Goal: Task Accomplishment & Management: Use online tool/utility

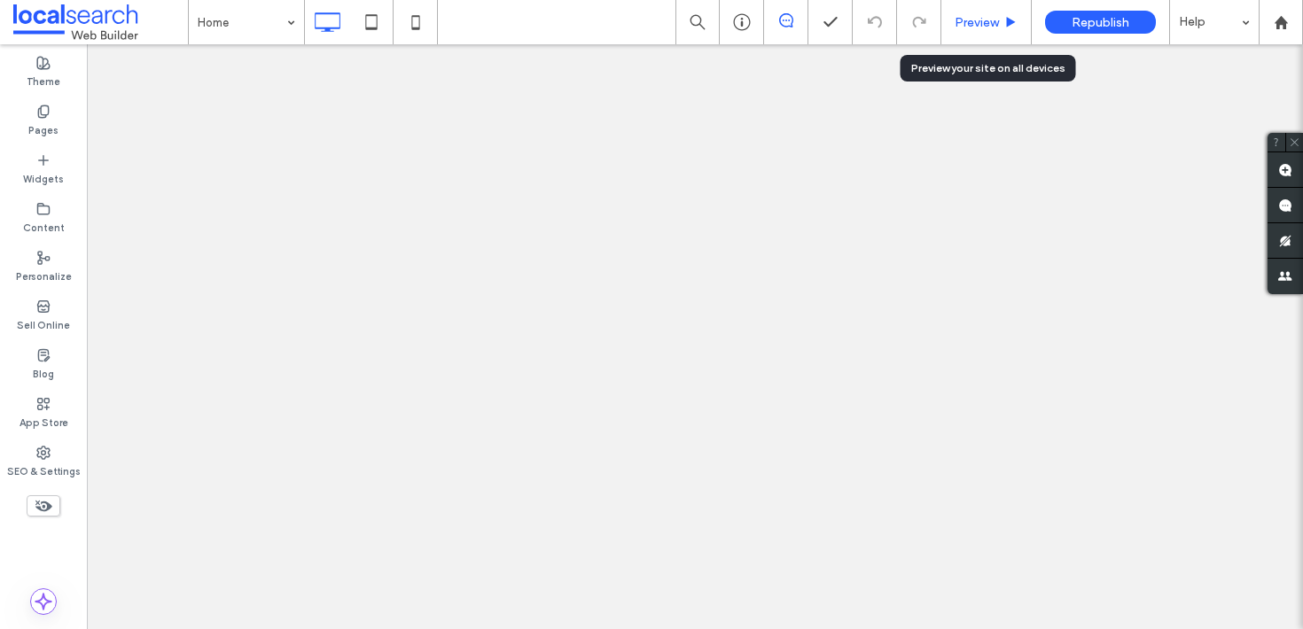
click at [990, 27] on span "Preview" at bounding box center [976, 22] width 44 height 15
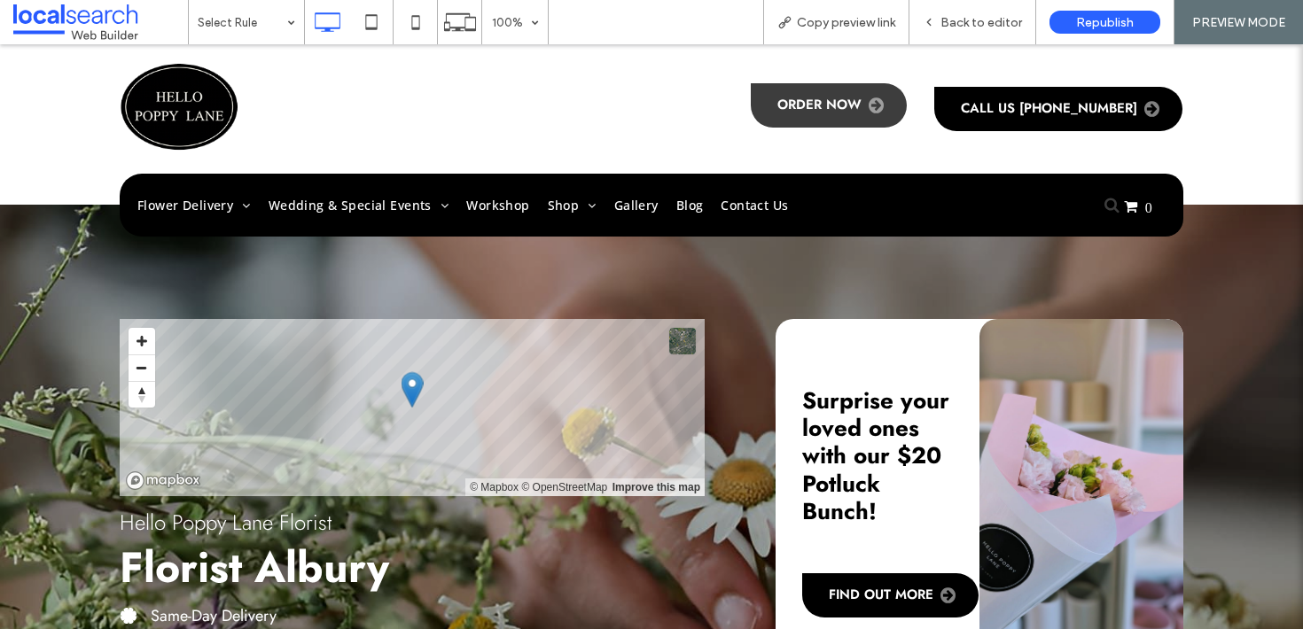
click at [869, 104] on span "Order Now" at bounding box center [830, 106] width 106 height 18
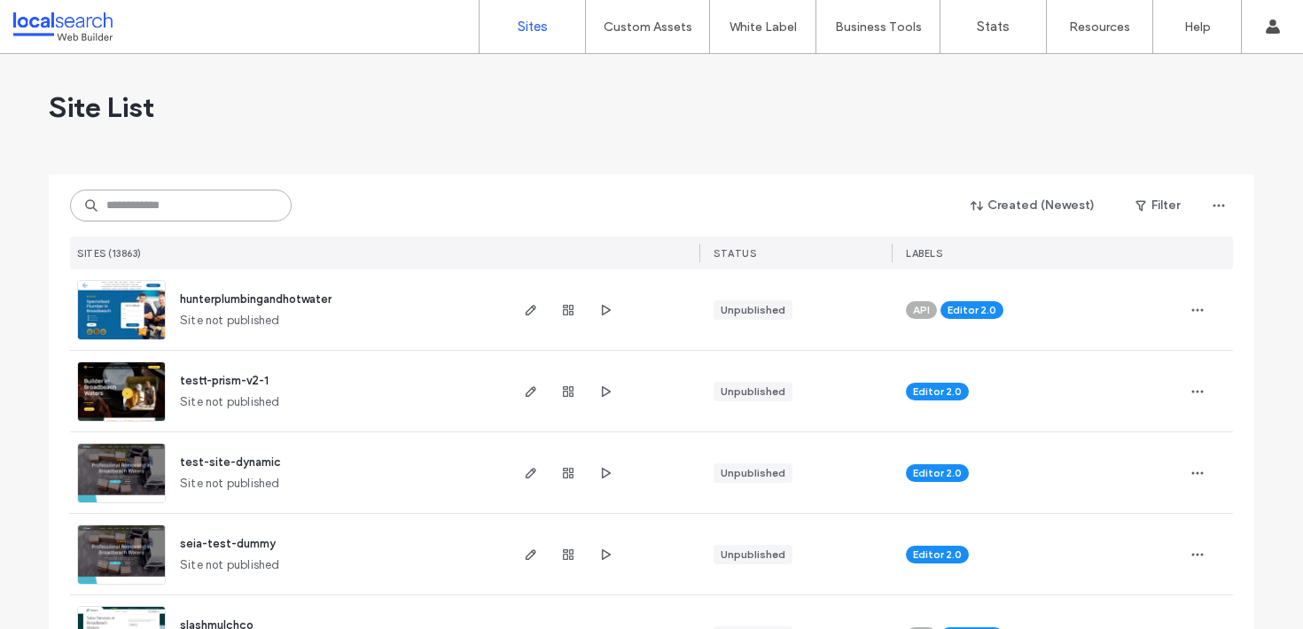
click at [179, 221] on input at bounding box center [181, 206] width 222 height 32
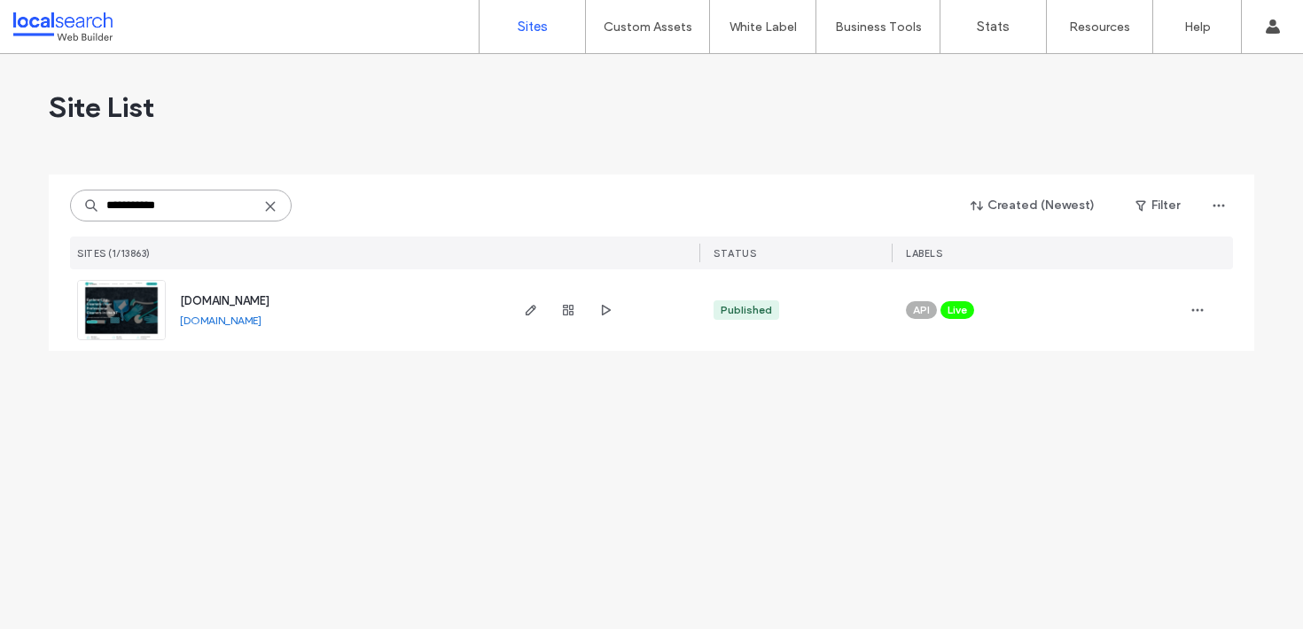
type input "**********"
click at [235, 297] on span "www.cyclonecitycleaners.com" at bounding box center [224, 300] width 89 height 13
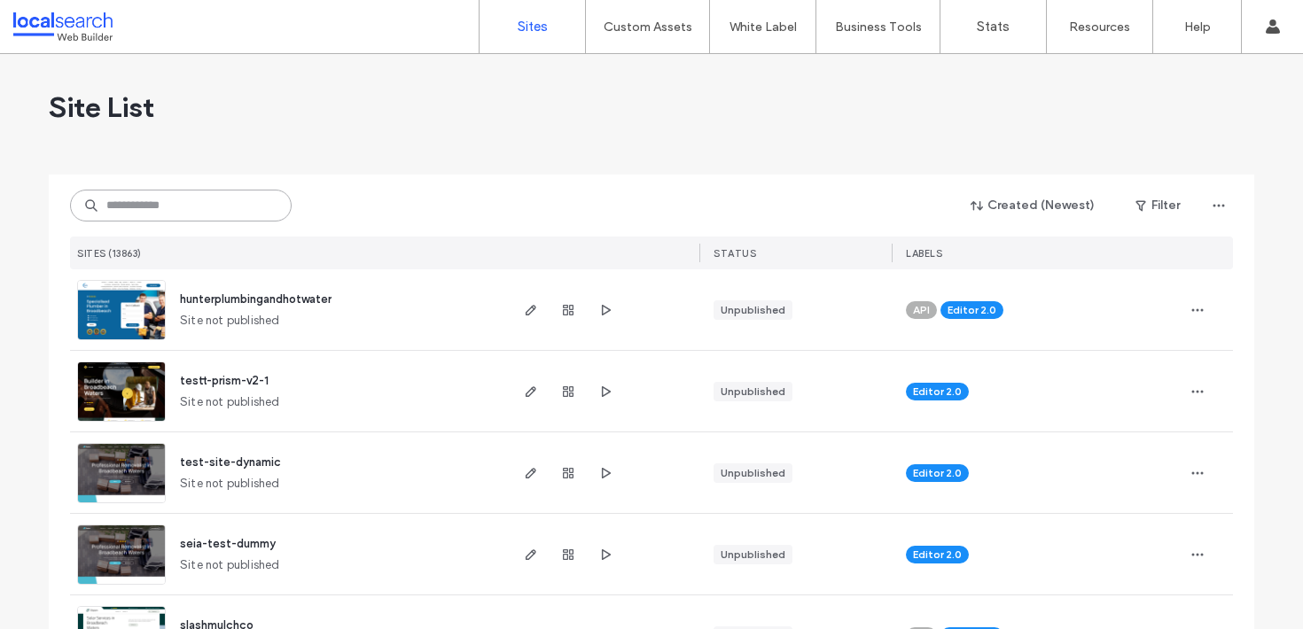
click at [243, 191] on input at bounding box center [181, 206] width 222 height 32
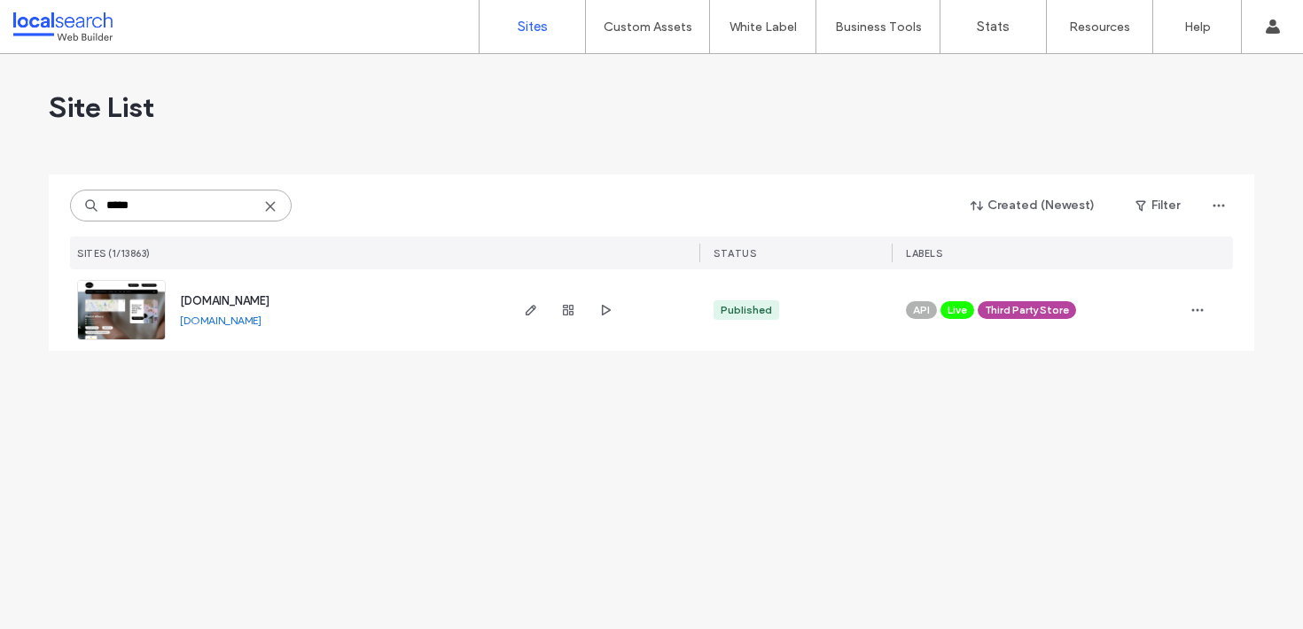
type input "*****"
click at [269, 297] on span "www.hellopoppylane.com.au" at bounding box center [224, 300] width 89 height 13
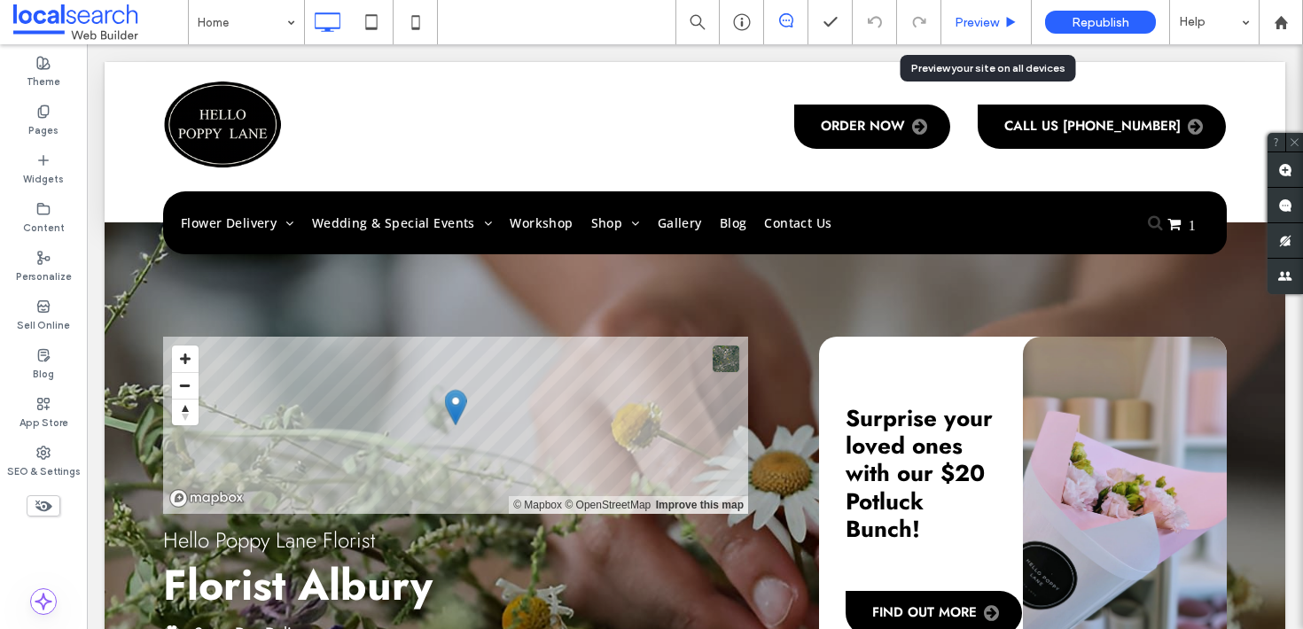
click at [976, 26] on span "Preview" at bounding box center [976, 22] width 44 height 15
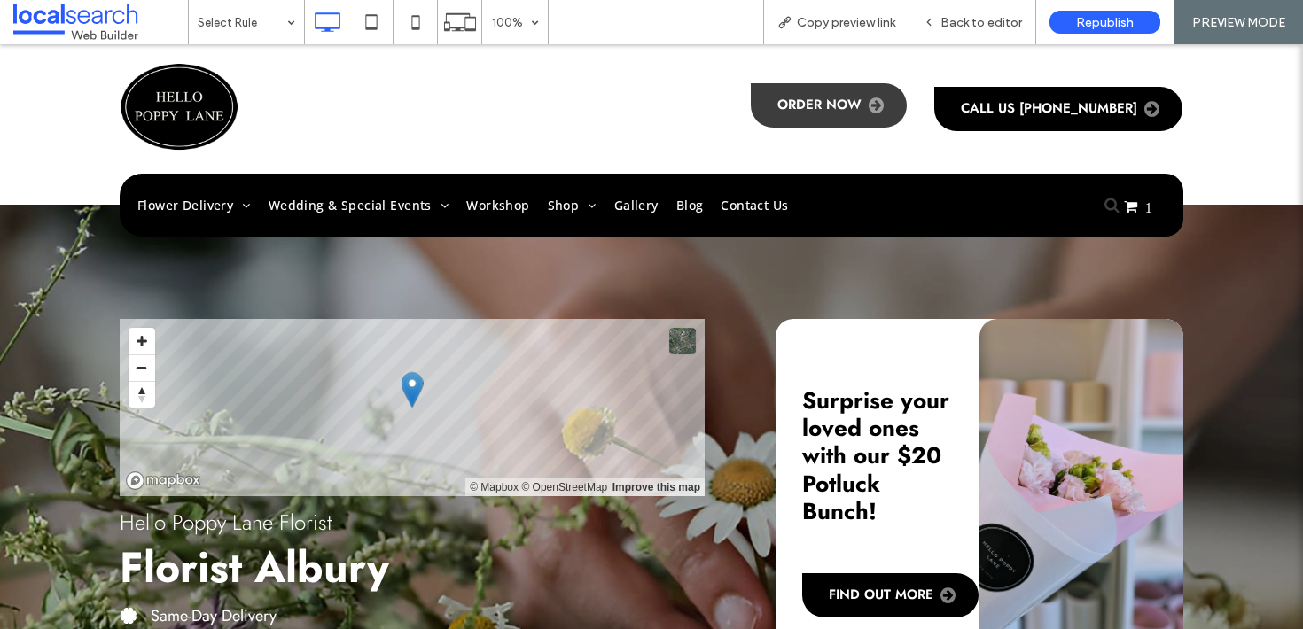
click at [845, 124] on link "Order Now" at bounding box center [829, 105] width 156 height 44
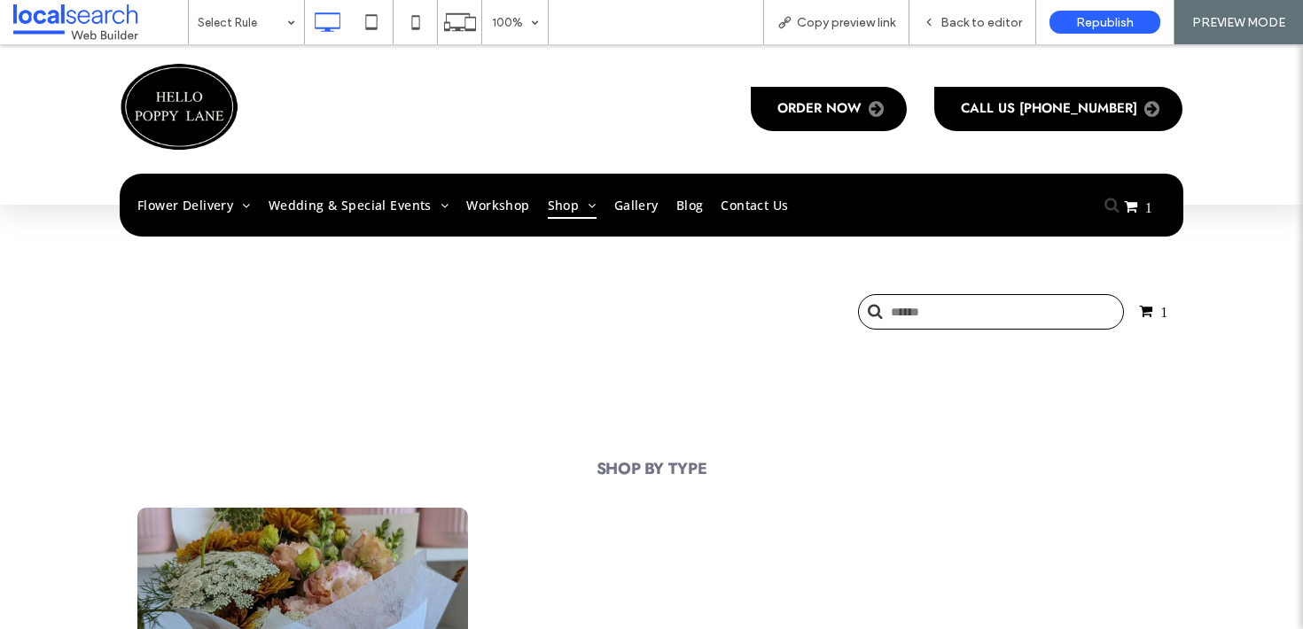
click at [1101, 192] on div at bounding box center [1110, 205] width 28 height 28
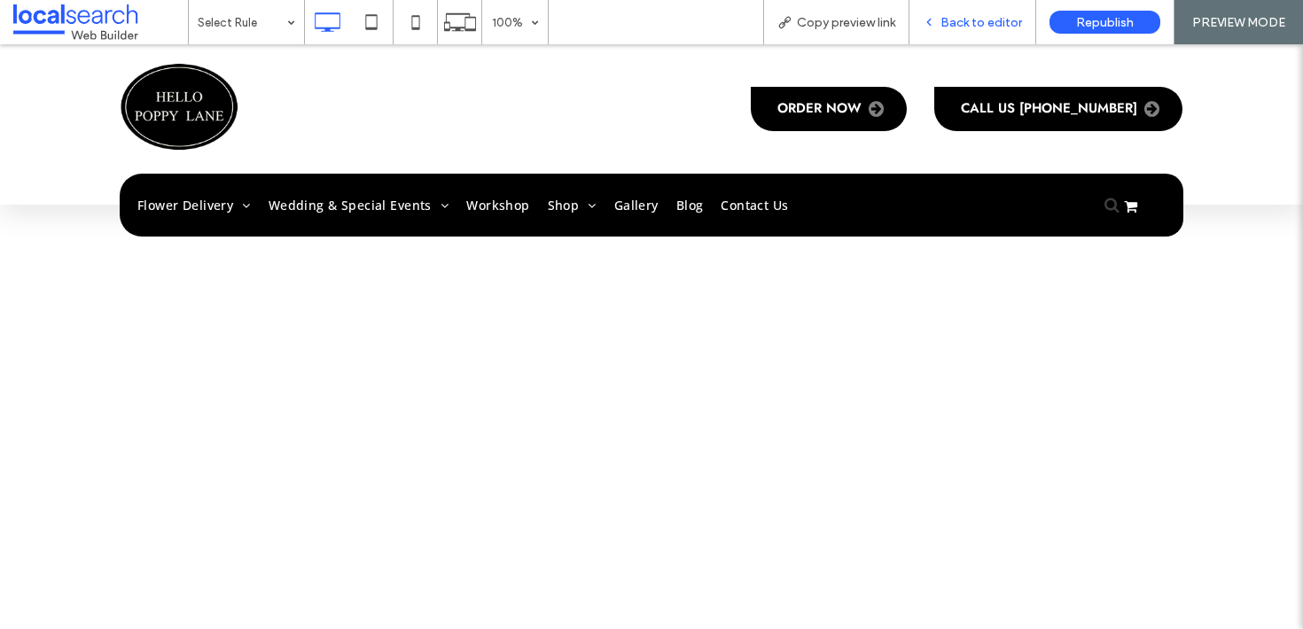
click at [984, 19] on span "Back to editor" at bounding box center [981, 22] width 82 height 15
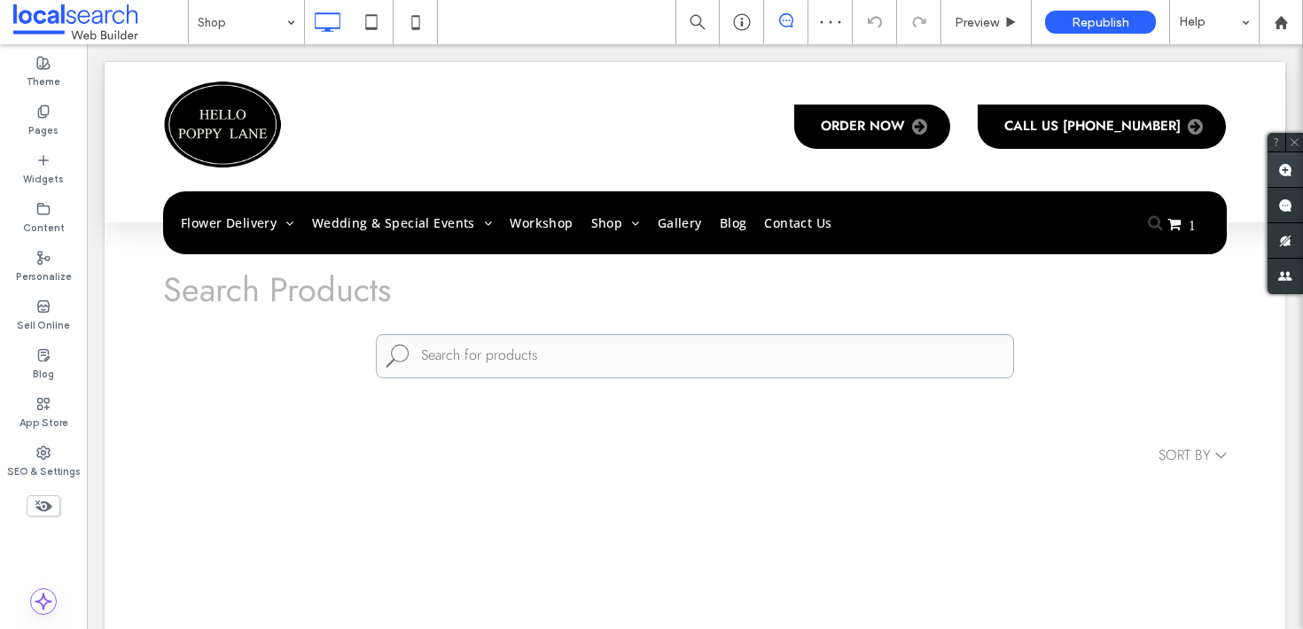
click at [1279, 169] on use at bounding box center [1285, 170] width 14 height 14
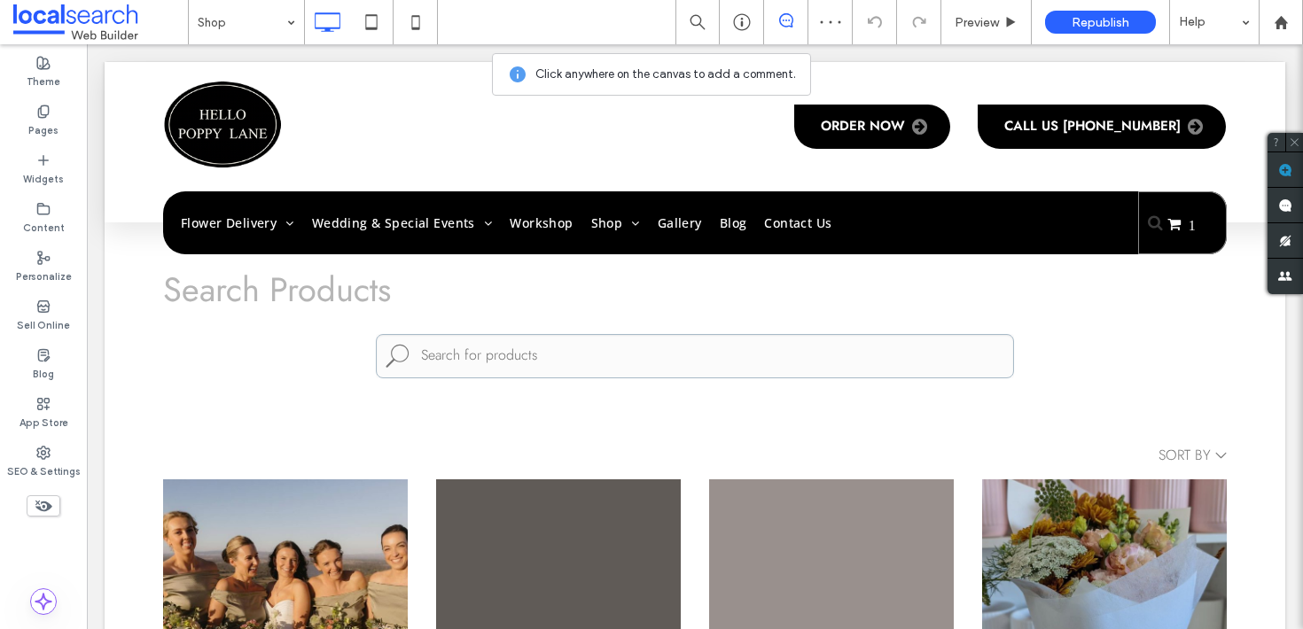
click at [881, 305] on h1 "Search Products" at bounding box center [694, 289] width 1063 height 43
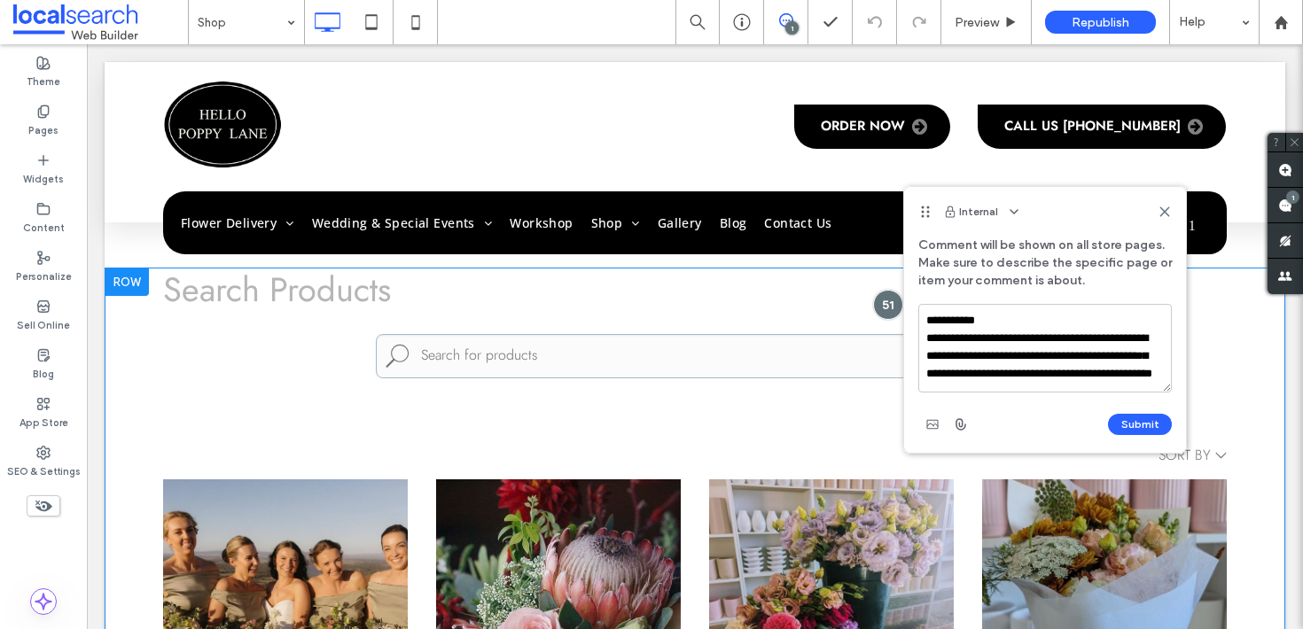
scroll to position [25, 0]
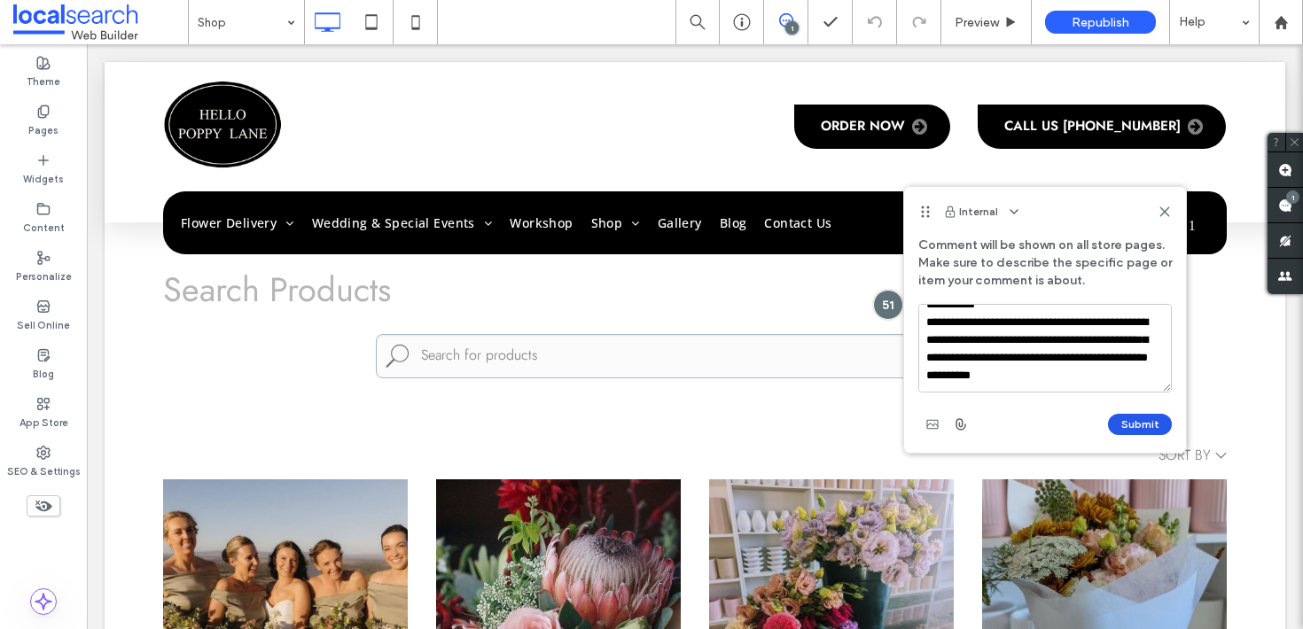
type textarea "**********"
click at [1121, 429] on button "Submit" at bounding box center [1140, 424] width 64 height 21
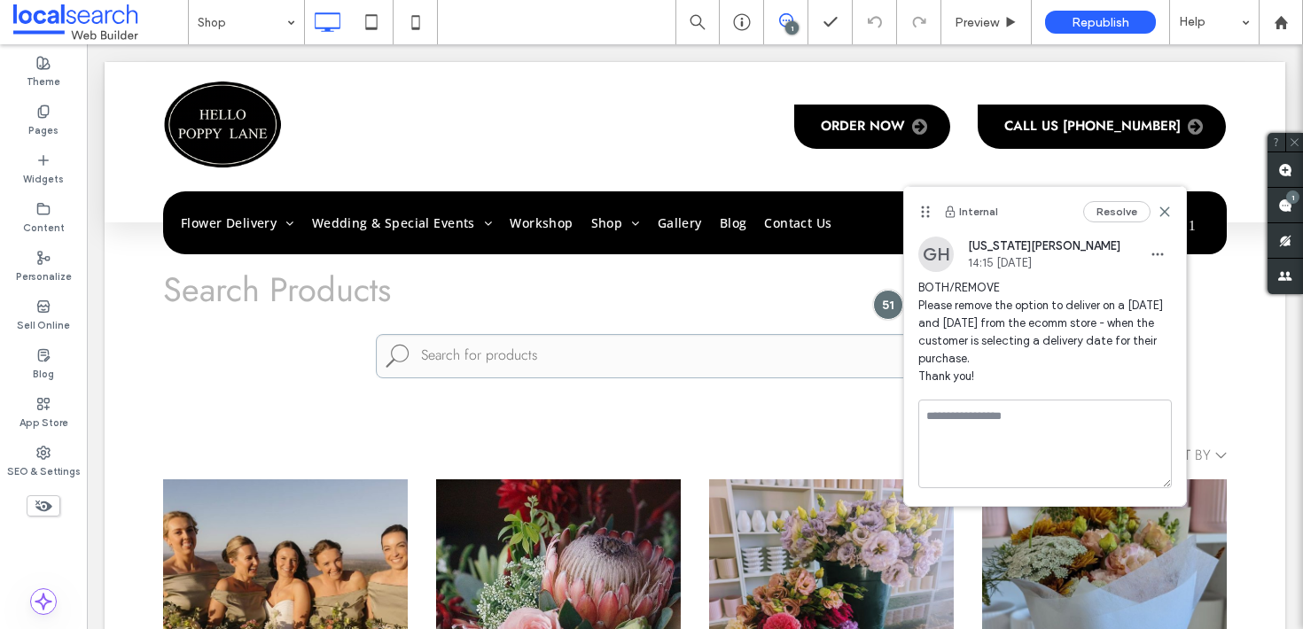
scroll to position [0, 0]
